Goal: Task Accomplishment & Management: Complete application form

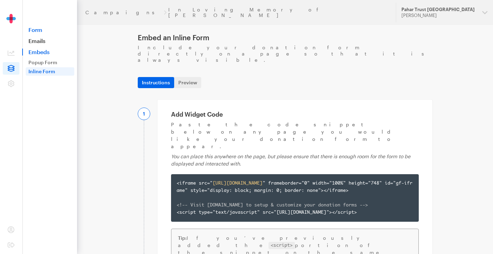
click at [38, 31] on link "Form" at bounding box center [49, 29] width 55 height 7
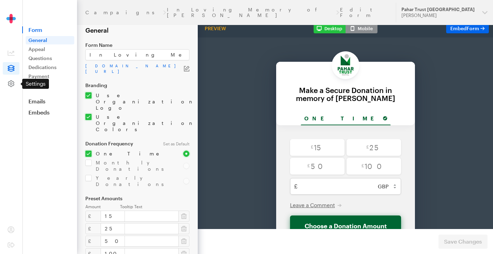
click at [11, 83] on icon at bounding box center [11, 83] width 7 height 7
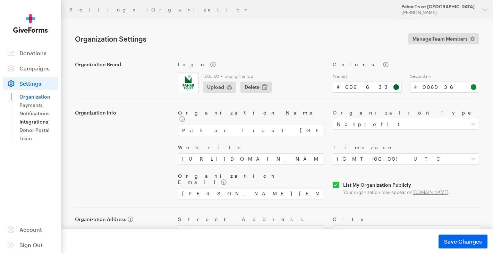
click at [42, 121] on link "Integrations" at bounding box center [38, 122] width 39 height 8
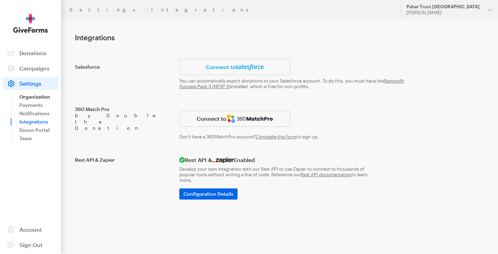
click at [41, 96] on link "Organization" at bounding box center [38, 97] width 39 height 8
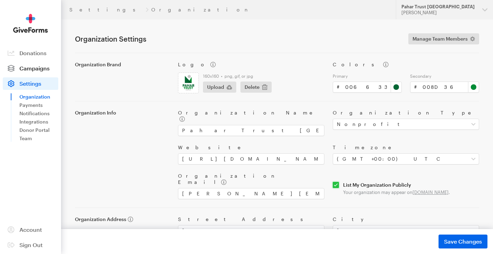
click at [32, 69] on span "Campaigns" at bounding box center [34, 68] width 30 height 7
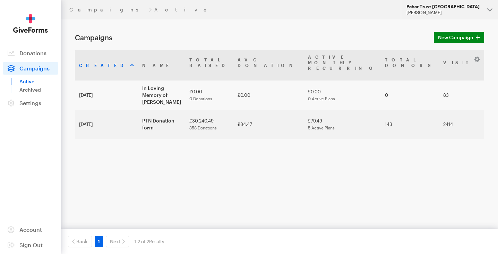
click at [489, 10] on button "Pahar Trust [GEOGRAPHIC_DATA] [PERSON_NAME]" at bounding box center [449, 9] width 97 height 19
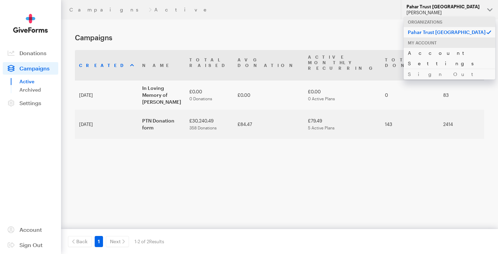
click at [452, 51] on link "Account Settings" at bounding box center [450, 58] width 92 height 21
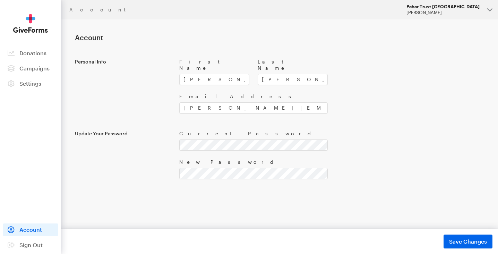
click at [488, 9] on button "Pahar Trust [GEOGRAPHIC_DATA] [PERSON_NAME]" at bounding box center [449, 9] width 97 height 19
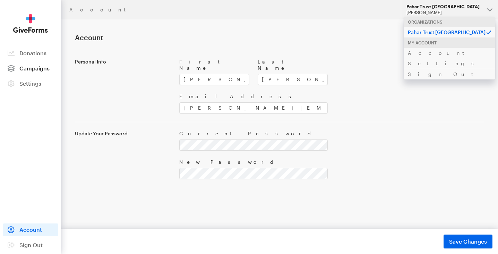
click at [35, 69] on span "Campaigns" at bounding box center [34, 68] width 30 height 7
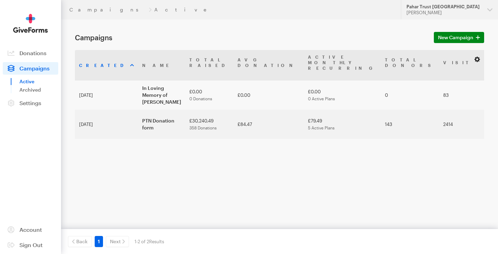
click at [476, 58] on button "button" at bounding box center [477, 59] width 8 height 8
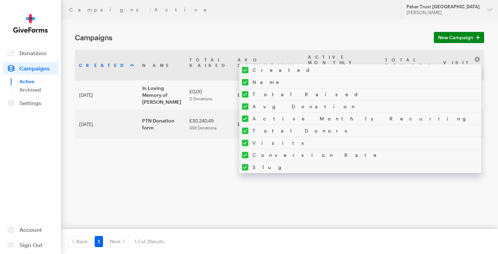
click at [359, 188] on div "Created Name Total Raised Avg Donation Active Monthly Recurring Total Donors Vi…" at bounding box center [279, 119] width 409 height 139
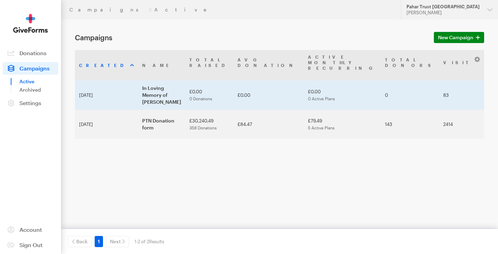
click at [169, 80] on td "In Loving Memory of [PERSON_NAME]" at bounding box center [161, 94] width 47 height 29
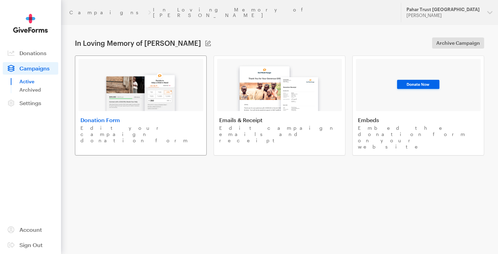
click at [172, 116] on h4 "Donation Form" at bounding box center [140, 119] width 121 height 7
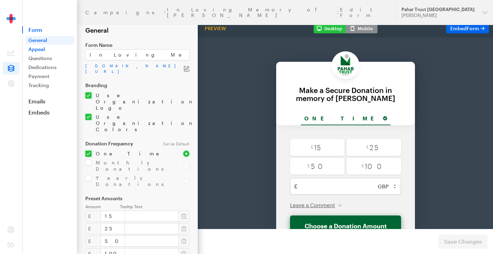
click at [40, 48] on link "Appeal" at bounding box center [50, 49] width 49 height 8
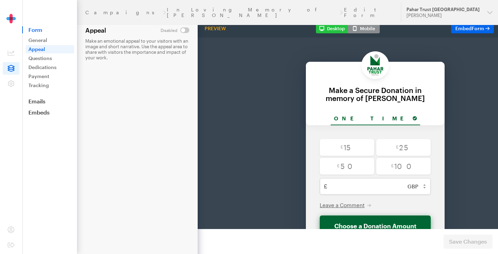
click at [185, 28] on input "checkbox" at bounding box center [175, 30] width 29 height 6
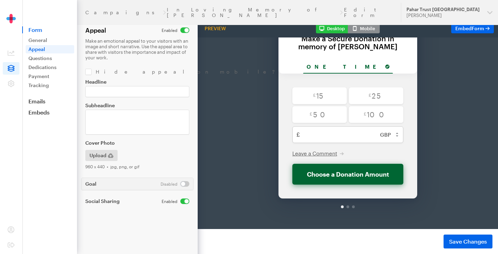
scroll to position [57, 0]
click at [182, 29] on input "checkbox" at bounding box center [176, 30] width 28 height 6
checkbox input "false"
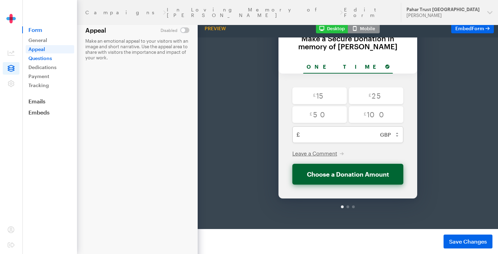
click at [48, 57] on link "Questions" at bounding box center [50, 58] width 49 height 8
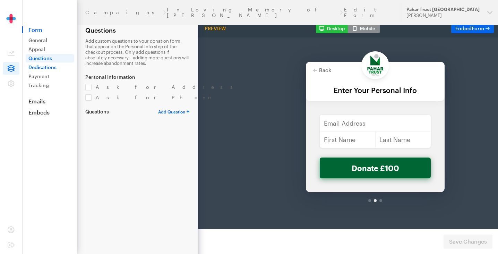
click at [43, 67] on link "Dedications" at bounding box center [50, 67] width 49 height 8
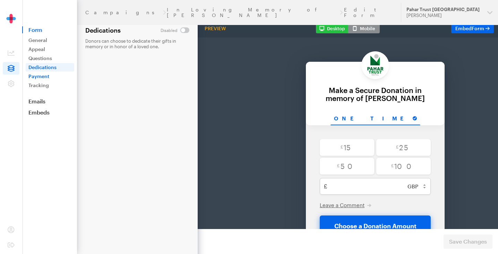
click at [43, 77] on link "Payment" at bounding box center [50, 76] width 49 height 8
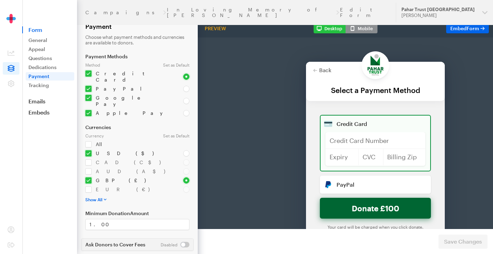
scroll to position [3, 0]
click at [49, 59] on link "Questions" at bounding box center [50, 58] width 49 height 8
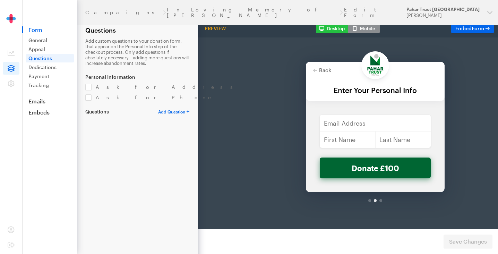
select select "Text"
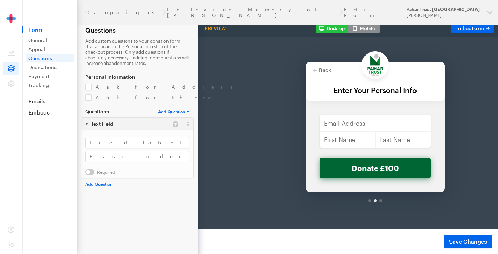
select select "Dropdown"
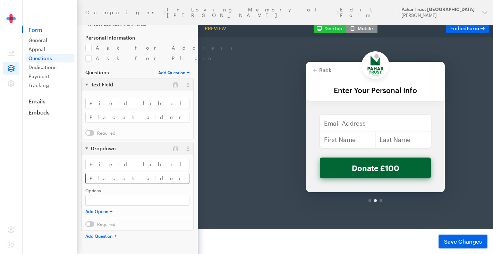
scroll to position [39, 0]
click at [175, 148] on button "button" at bounding box center [175, 148] width 12 height 12
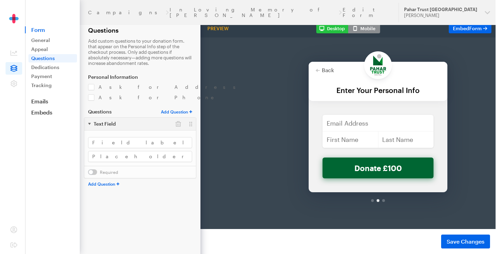
scroll to position [0, 0]
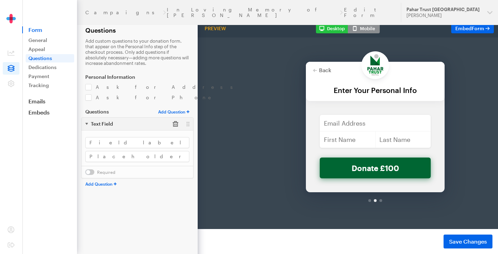
click at [174, 120] on button "button" at bounding box center [175, 124] width 12 height 12
select select "Radiobutton"
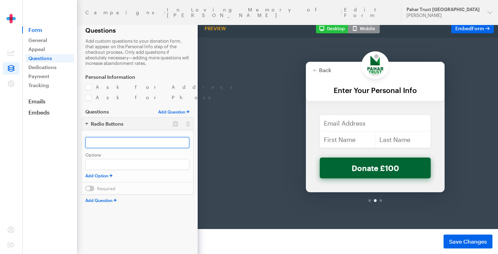
click at [160, 141] on input "text" at bounding box center [137, 142] width 104 height 11
click at [177, 123] on button "button" at bounding box center [175, 124] width 12 height 12
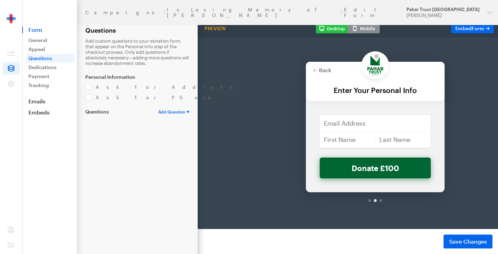
select select "Dropdown"
select select
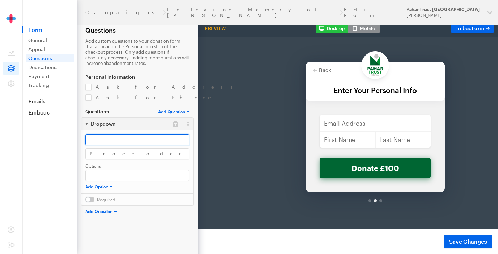
click at [125, 138] on input "text" at bounding box center [137, 139] width 104 height 11
type input "G"
type input "Gift Aid"
click at [125, 155] on input "text" at bounding box center [137, 153] width 104 height 11
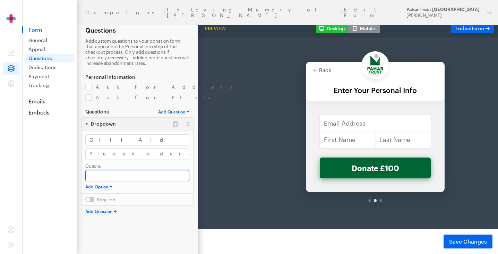
click at [119, 176] on input "text" at bounding box center [137, 175] width 104 height 11
click at [109, 186] on button "Add Option" at bounding box center [98, 187] width 27 height 6
click at [105, 177] on input "text" at bounding box center [137, 175] width 104 height 11
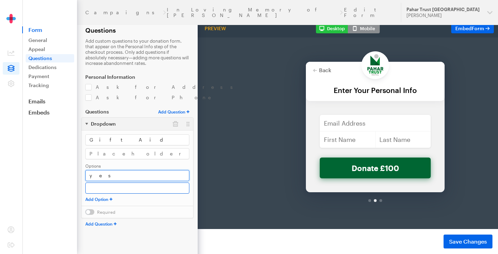
type input "yes"
click at [107, 181] on input "text" at bounding box center [137, 175] width 104 height 11
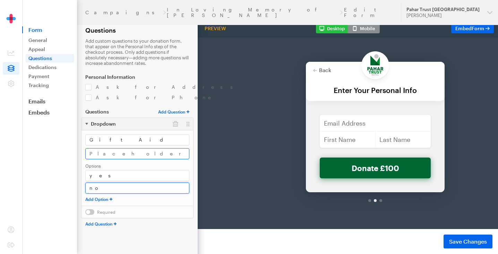
type input "no"
click at [123, 155] on input "text" at bounding box center [137, 153] width 104 height 11
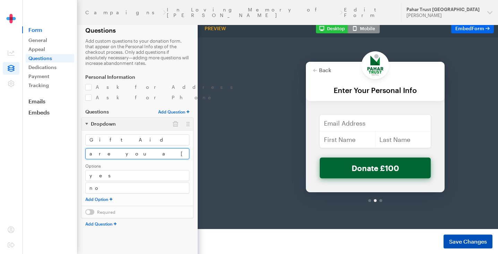
type input "are you a UK taxpayer?"
click at [465, 240] on span "Save Changes" at bounding box center [468, 241] width 38 height 8
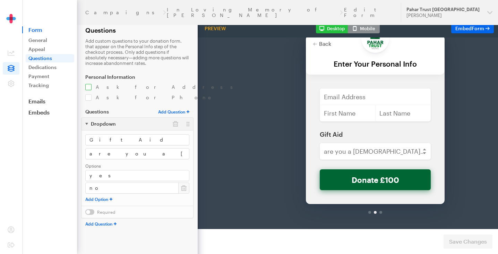
click at [88, 86] on input "checkbox" at bounding box center [162, 87] width 155 height 6
checkbox input "true"
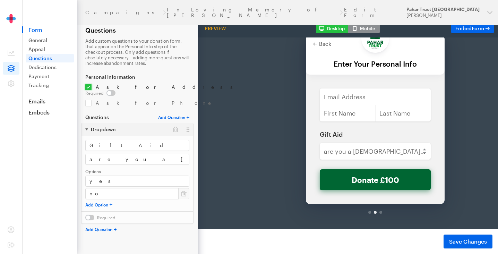
click at [115, 90] on input "checkbox" at bounding box center [100, 93] width 30 height 6
checkbox input "true"
click at [470, 240] on span "Save Changes" at bounding box center [468, 241] width 38 height 8
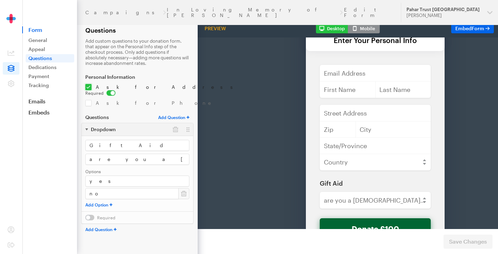
scroll to position [50, 0]
click at [92, 154] on input "are you a UK taxpayer?" at bounding box center [137, 159] width 104 height 11
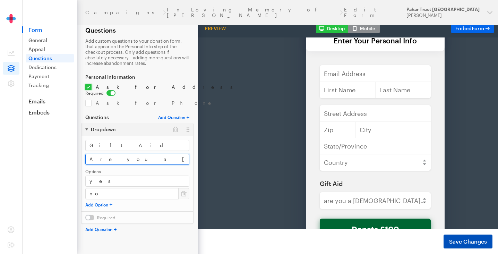
type input "Are you a [DEMOGRAPHIC_DATA] taxpayer?"
click at [472, 238] on span "Save Changes" at bounding box center [468, 241] width 38 height 8
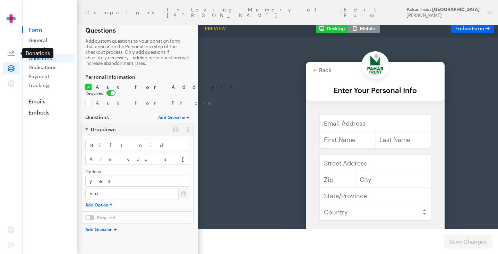
click at [10, 52] on icon at bounding box center [11, 53] width 7 height 7
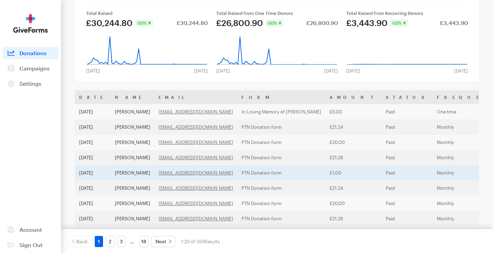
scroll to position [56, 0]
